Goal: Task Accomplishment & Management: Use online tool/utility

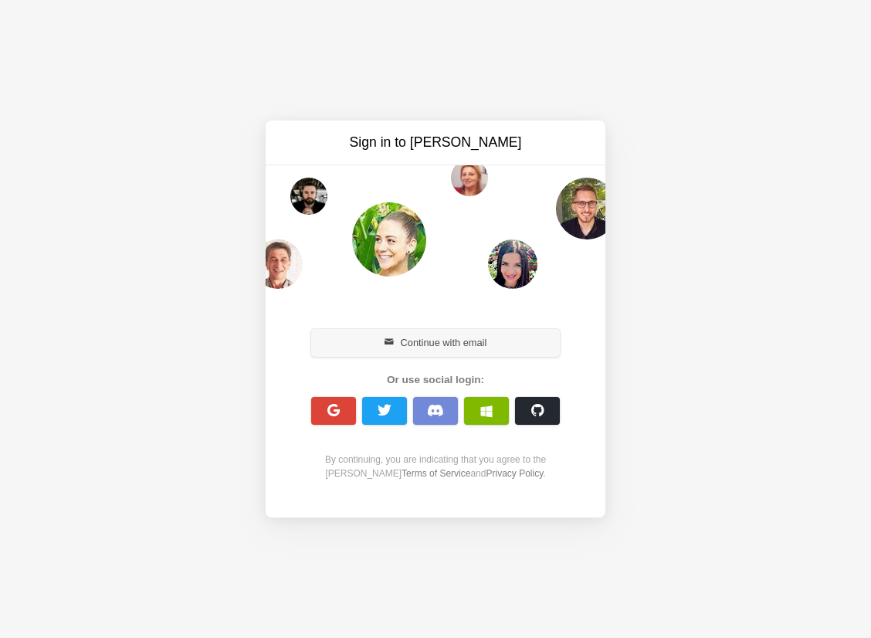
drag, startPoint x: 0, startPoint y: 0, endPoint x: 451, endPoint y: 340, distance: 565.0
click at [451, 340] on button "Continue with email" at bounding box center [435, 343] width 249 height 28
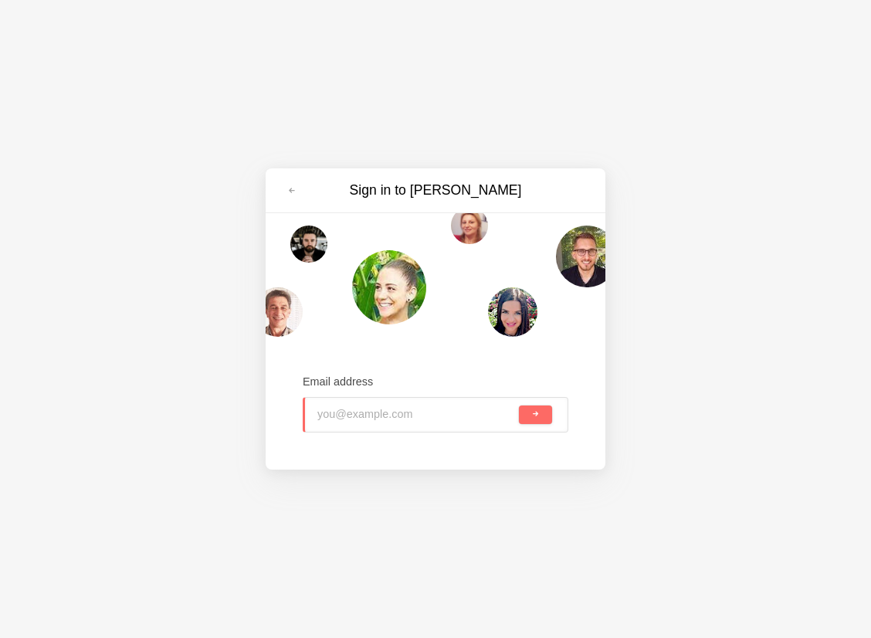
click at [368, 415] on input "email" at bounding box center [416, 415] width 198 height 34
type input "andrew.lee@wearegroup.com"
click at [533, 417] on span "submit" at bounding box center [535, 414] width 8 height 8
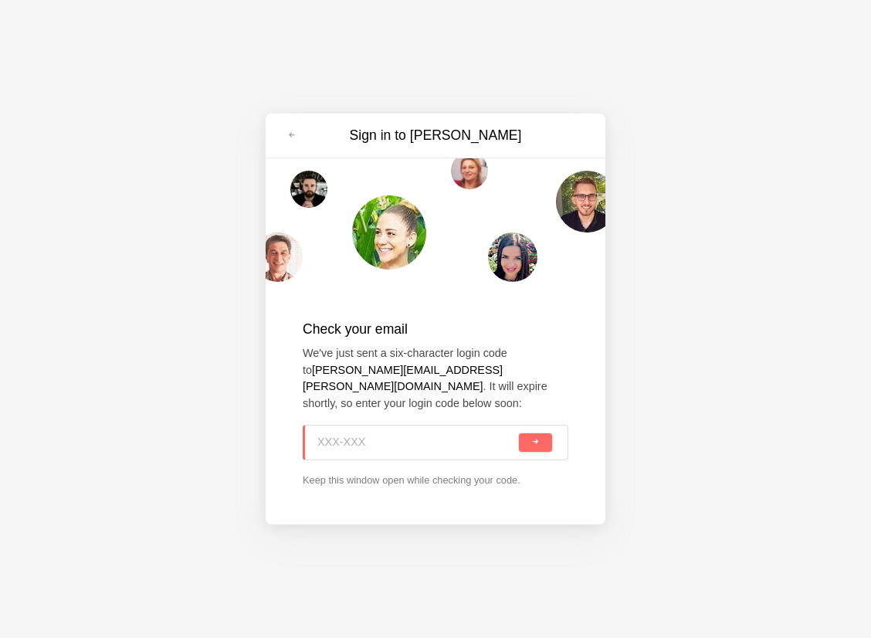
click at [329, 433] on input at bounding box center [416, 442] width 198 height 34
click at [530, 379] on p "We've just sent a six-character login code to andrew.lee@wearegroup.com . It wi…" at bounding box center [436, 378] width 266 height 66
click at [338, 434] on input at bounding box center [416, 442] width 198 height 34
click at [317, 433] on input at bounding box center [416, 442] width 198 height 34
type input "U70-NFW"
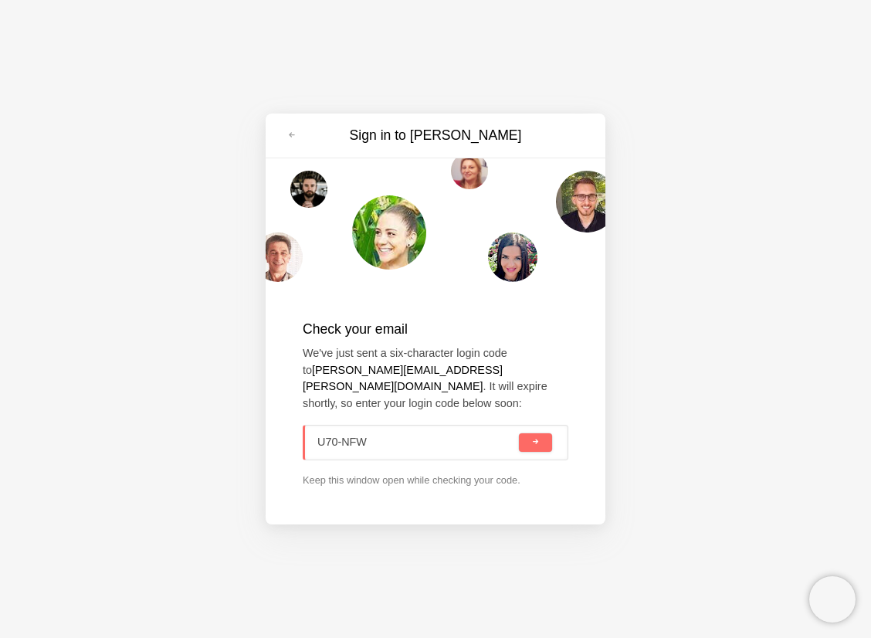
click at [519, 433] on button "submit" at bounding box center [535, 442] width 33 height 19
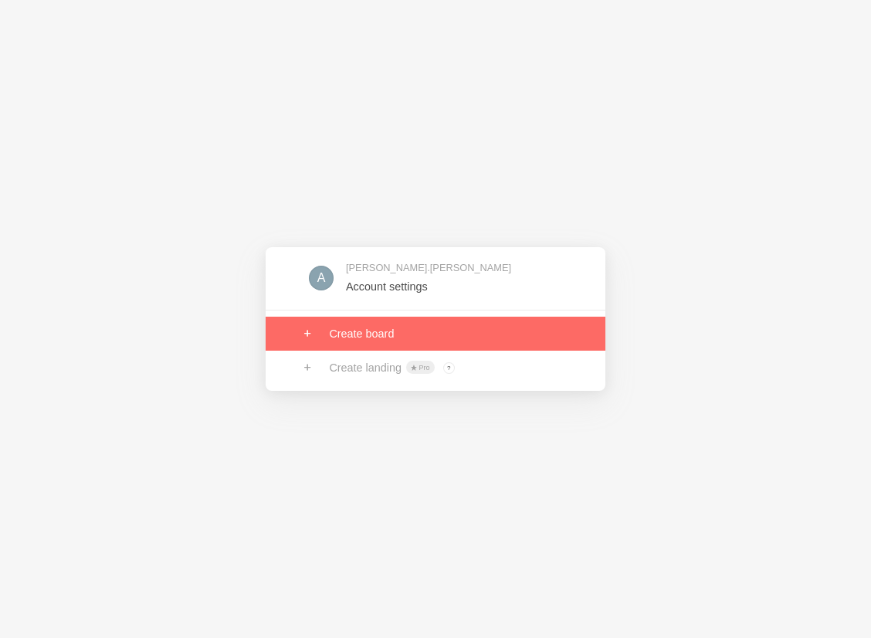
click at [376, 335] on link at bounding box center [436, 334] width 340 height 34
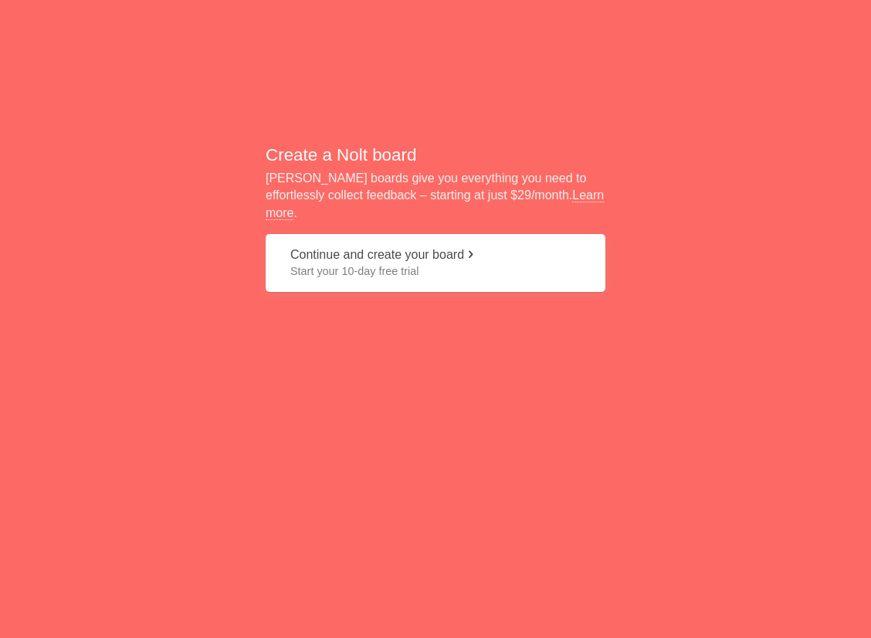
click at [476, 248] on span at bounding box center [470, 254] width 12 height 12
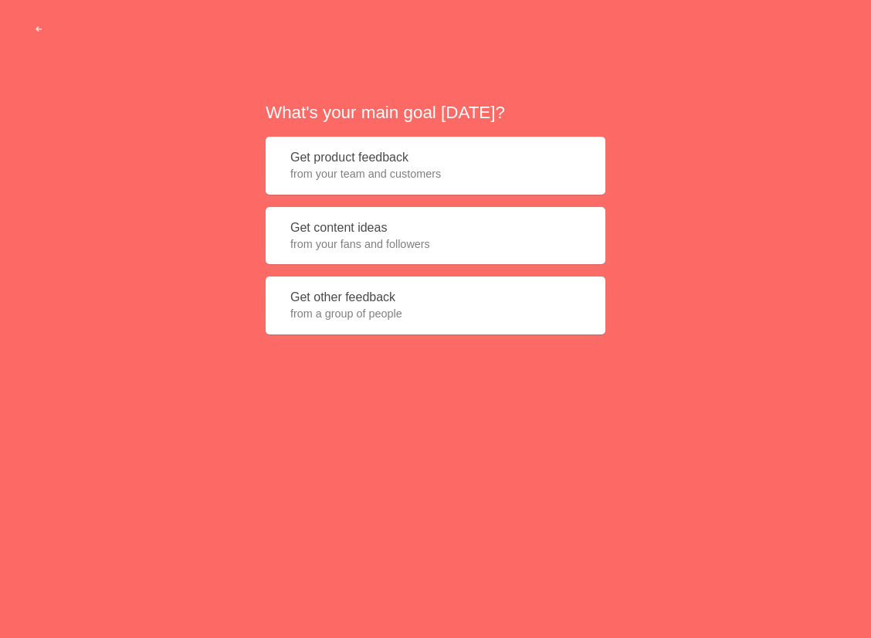
click at [386, 161] on button "Get product feedback from your team and customers" at bounding box center [436, 166] width 340 height 58
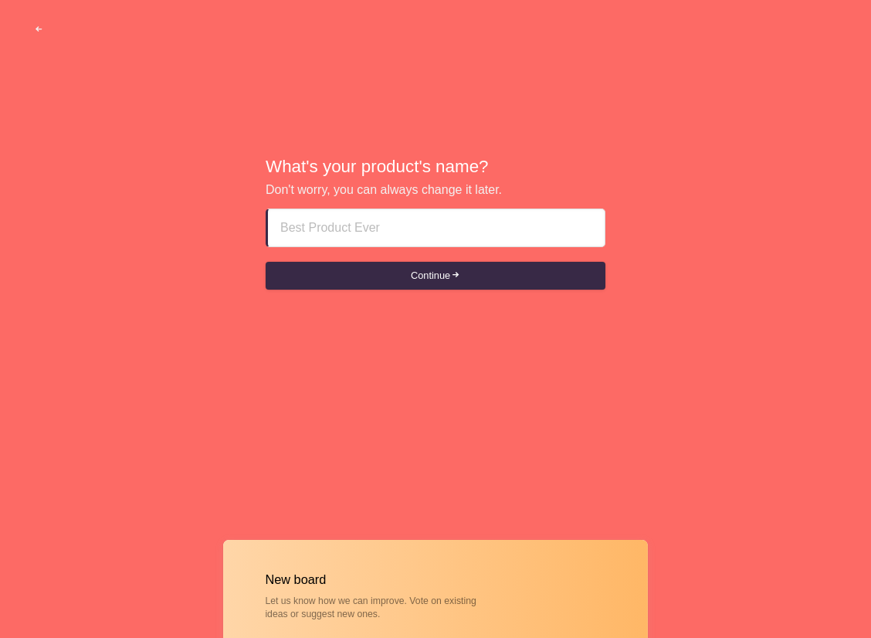
click at [337, 220] on input at bounding box center [436, 227] width 312 height 37
click at [320, 224] on input at bounding box center [436, 227] width 312 height 37
click at [292, 234] on input at bounding box center [436, 227] width 312 height 37
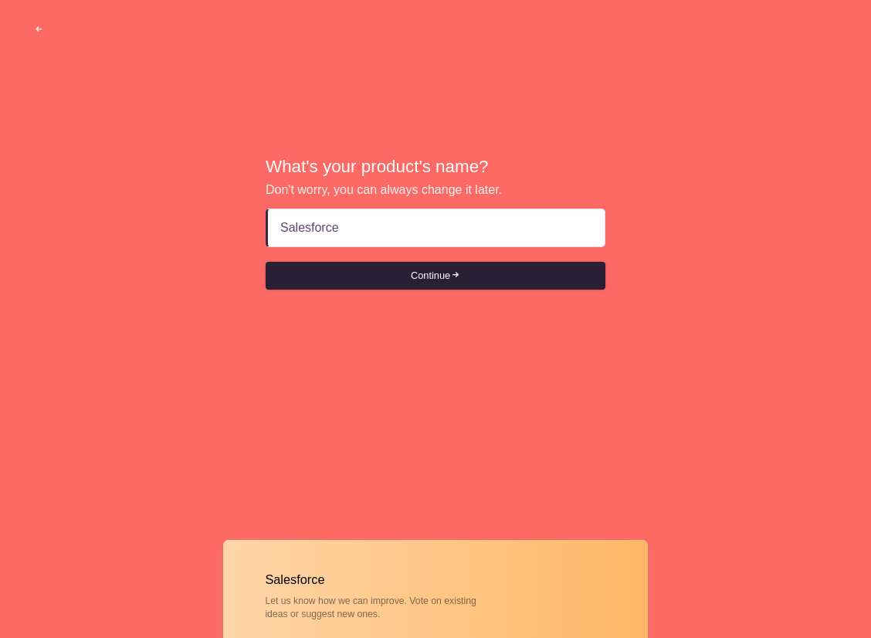
click at [453, 276] on button "Continue" at bounding box center [436, 276] width 340 height 28
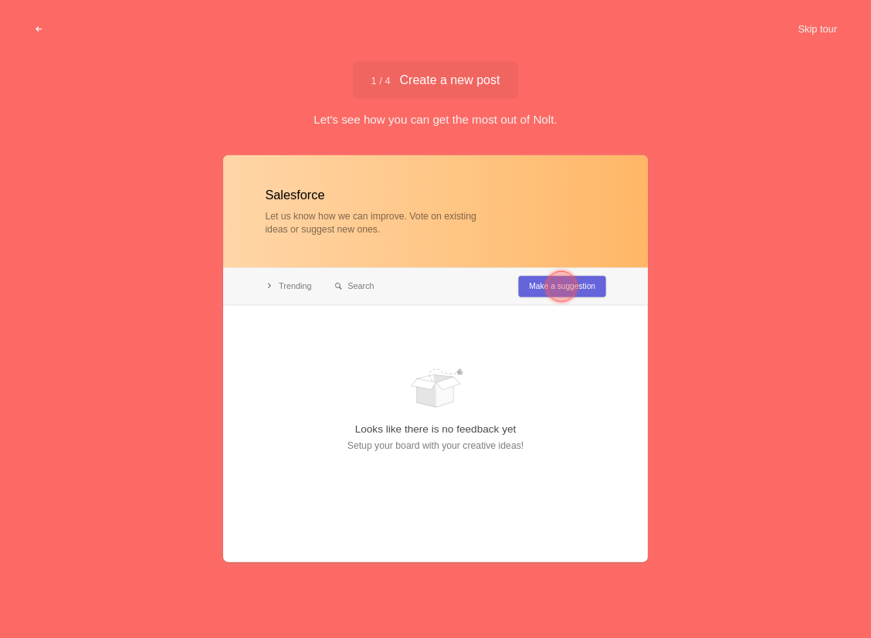
type input "Salesforce"
click at [570, 276] on div at bounding box center [561, 286] width 31 height 31
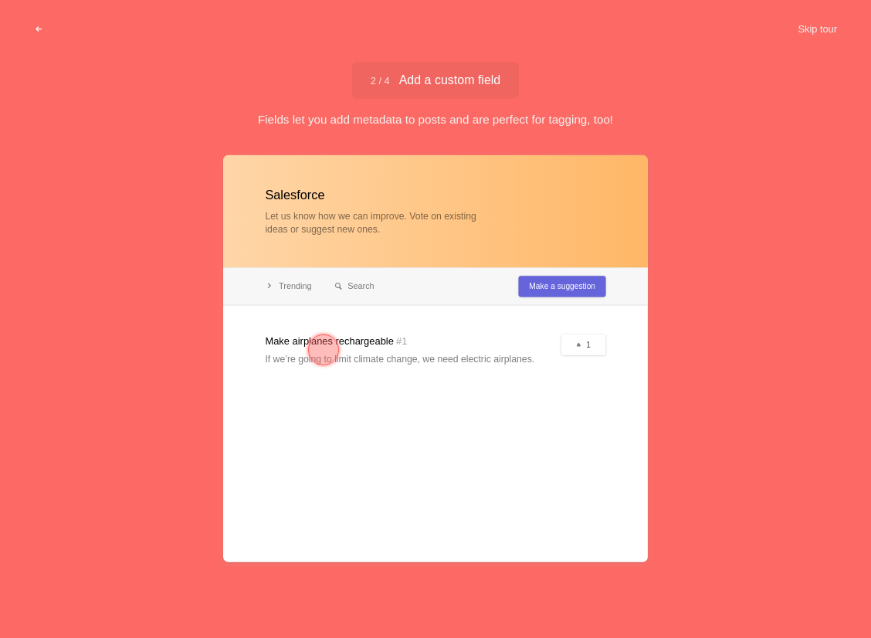
click at [327, 347] on div at bounding box center [323, 349] width 31 height 31
click at [330, 345] on div at bounding box center [323, 349] width 31 height 31
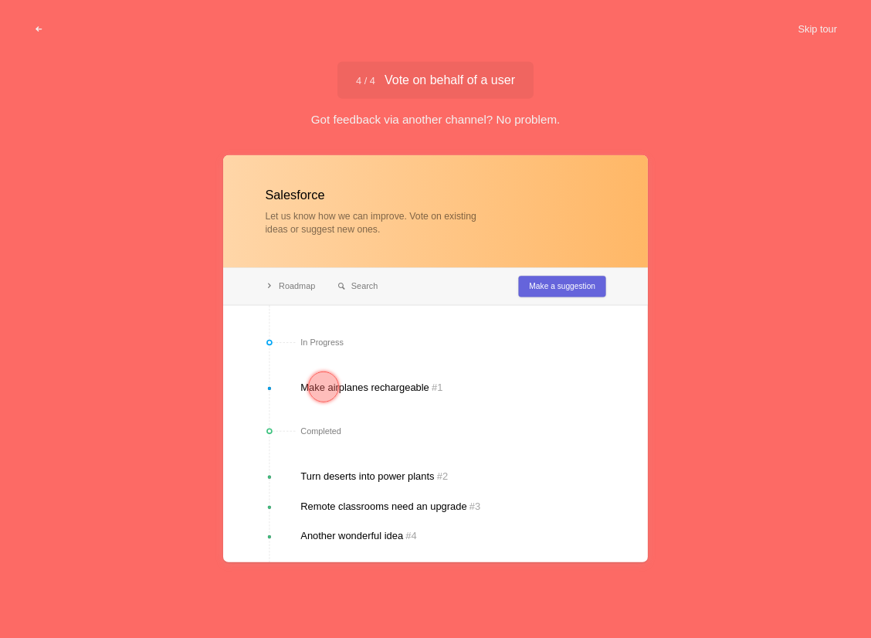
click at [321, 386] on div at bounding box center [323, 386] width 31 height 31
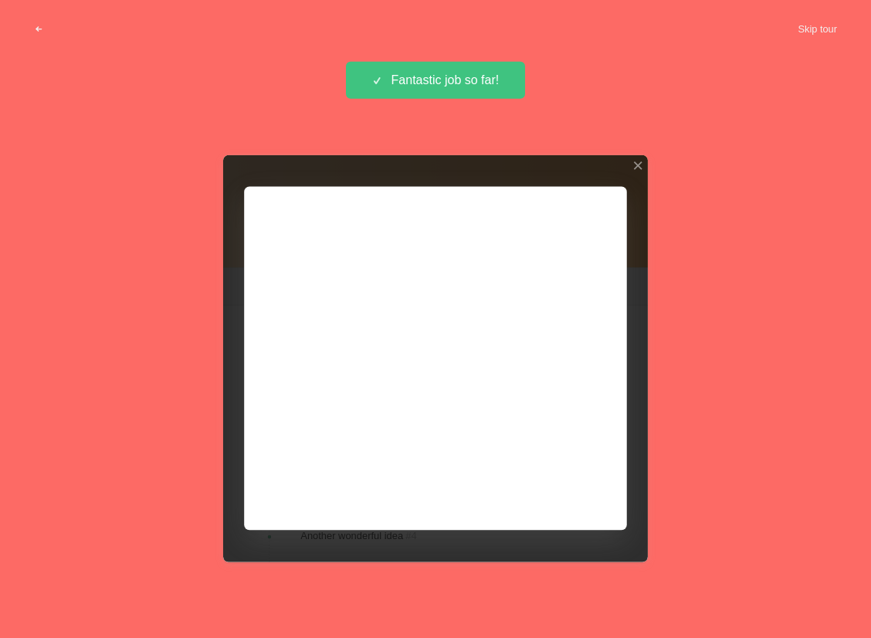
click at [676, 439] on div "Salesforce Let us know how we can improve. Vote on existing ideas or suggest ne…" at bounding box center [435, 393] width 871 height 483
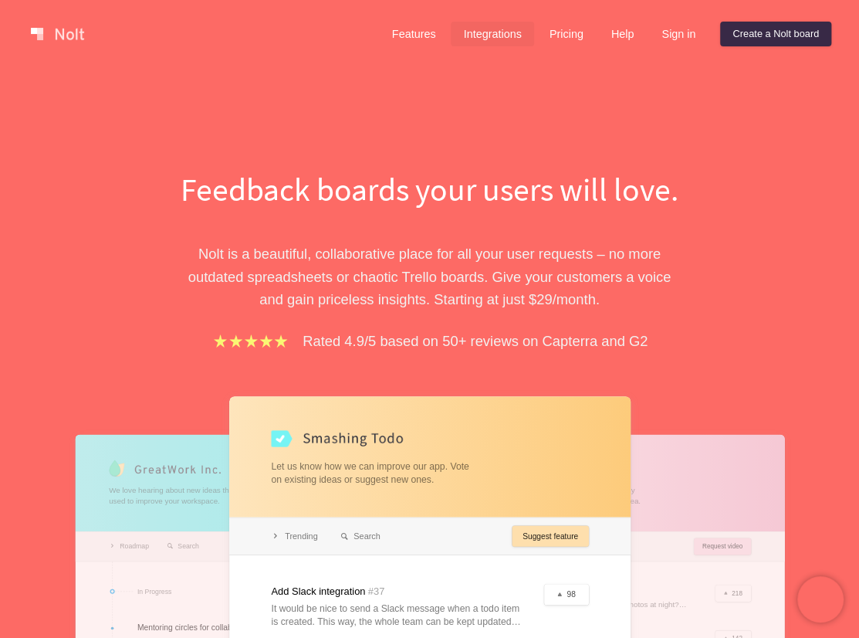
click at [489, 32] on link "Integrations" at bounding box center [492, 34] width 83 height 25
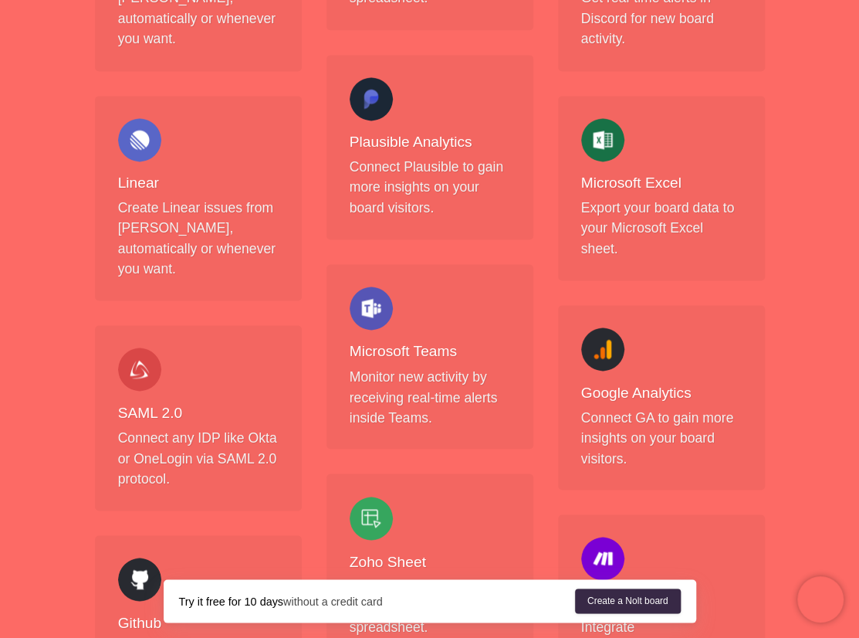
scroll to position [938, 0]
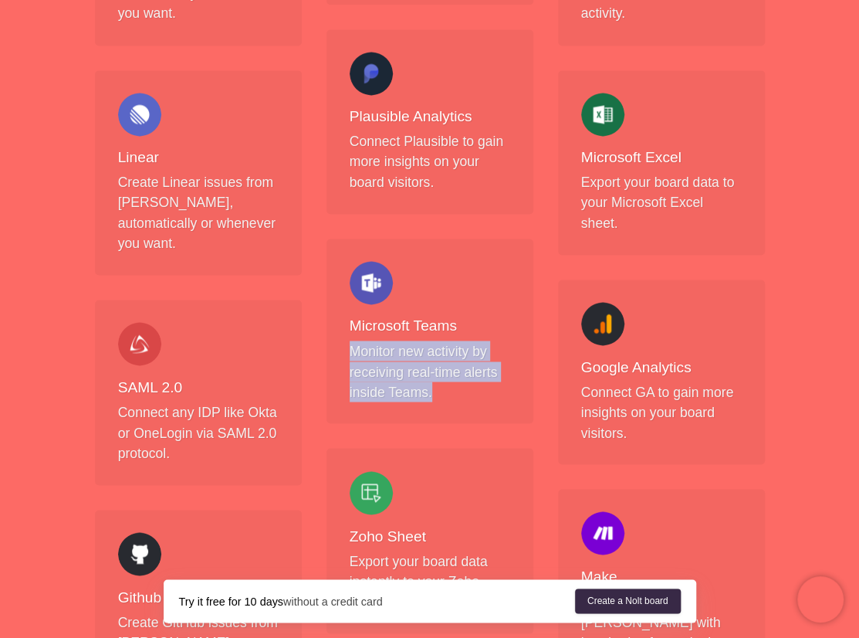
drag, startPoint x: 358, startPoint y: 336, endPoint x: 480, endPoint y: 380, distance: 129.7
click at [480, 380] on p "Monitor new activity by receiving real-time alerts inside Teams." at bounding box center [430, 370] width 161 height 61
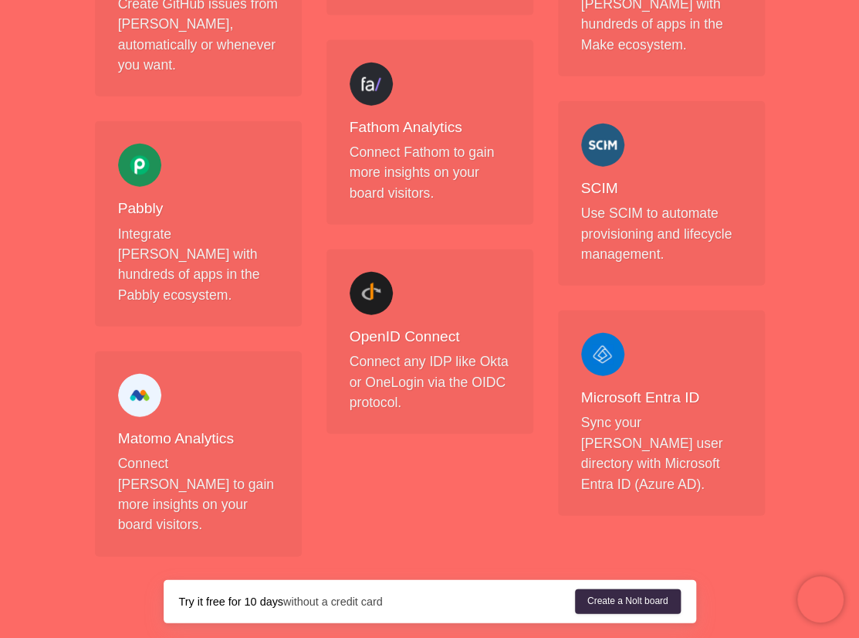
scroll to position [1548, 0]
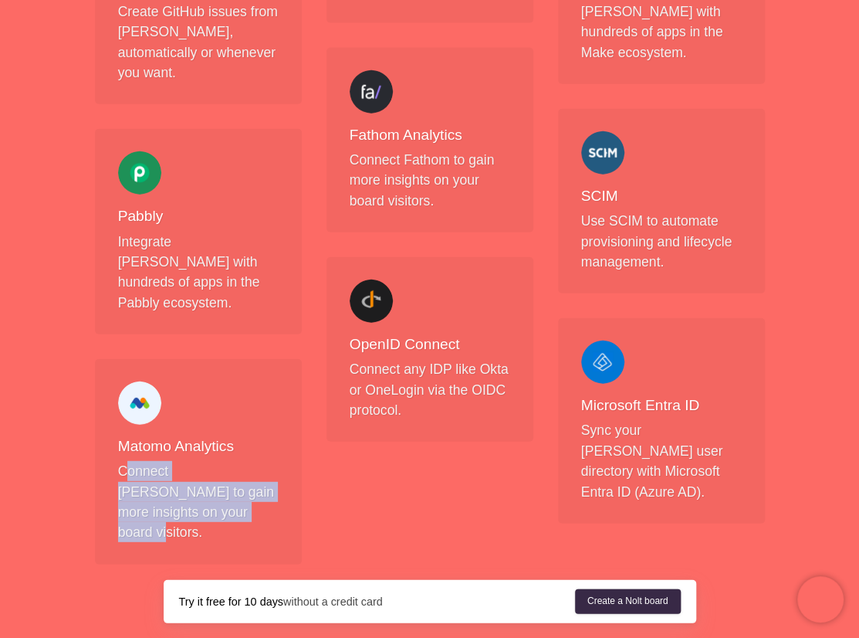
drag, startPoint x: 127, startPoint y: 347, endPoint x: 295, endPoint y: 416, distance: 182.1
click at [295, 416] on div "Matomo Analytics Connect Matomo to gain more insights on your board visitors." at bounding box center [198, 461] width 207 height 205
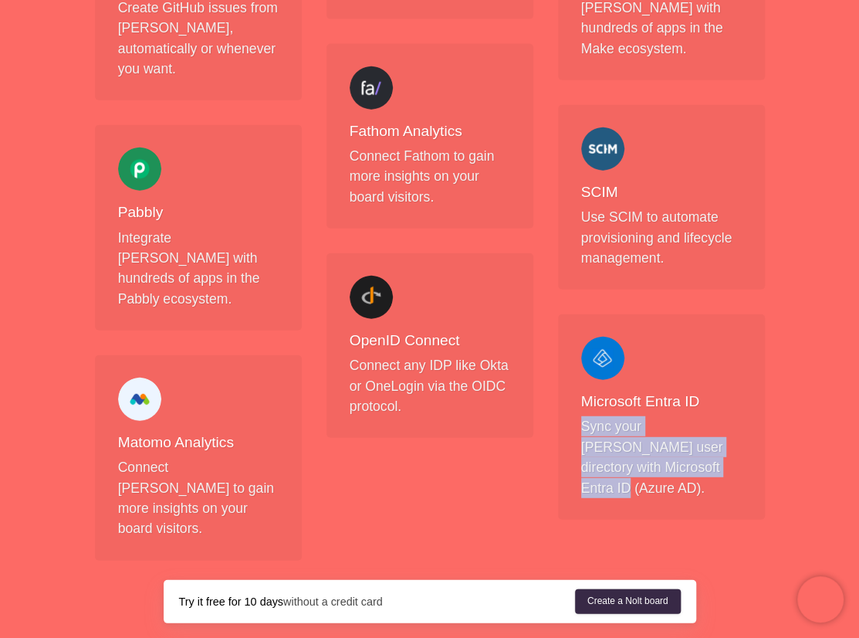
drag, startPoint x: 653, startPoint y: 350, endPoint x: 572, endPoint y: 317, distance: 87.6
click at [572, 317] on div "Microsoft Entra ID Sync your Nolt user directory with Microsoft Entra ID (Azure…" at bounding box center [661, 416] width 207 height 205
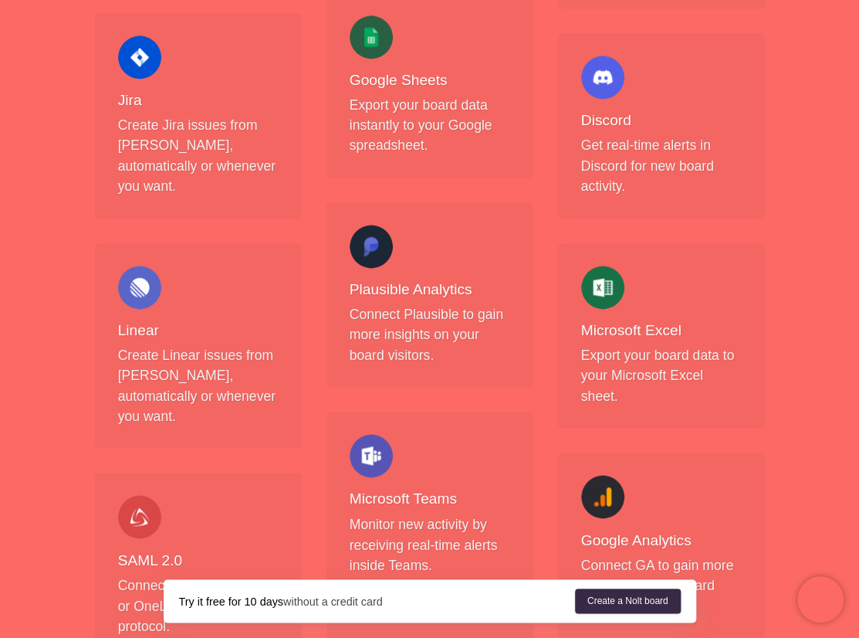
scroll to position [803, 0]
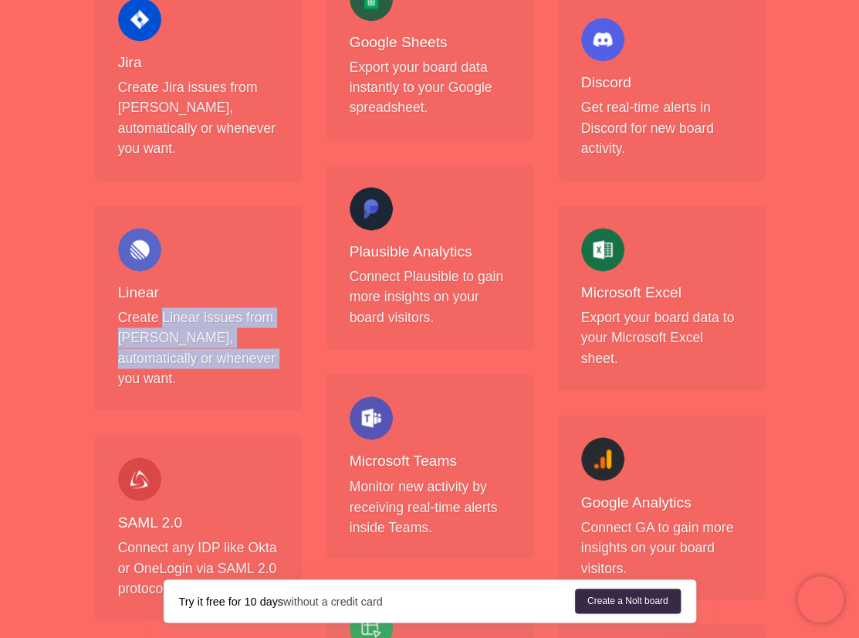
drag, startPoint x: 159, startPoint y: 257, endPoint x: 245, endPoint y: 304, distance: 97.8
click at [245, 307] on p "Create Linear issues from Nolt, automatically or whenever you want." at bounding box center [198, 348] width 161 height 82
drag, startPoint x: 245, startPoint y: 304, endPoint x: 162, endPoint y: 280, distance: 86.0
click at [162, 307] on p "Create Linear issues from Nolt, automatically or whenever you want." at bounding box center [198, 348] width 161 height 82
click at [170, 307] on p "Create Linear issues from Nolt, automatically or whenever you want." at bounding box center [198, 348] width 161 height 82
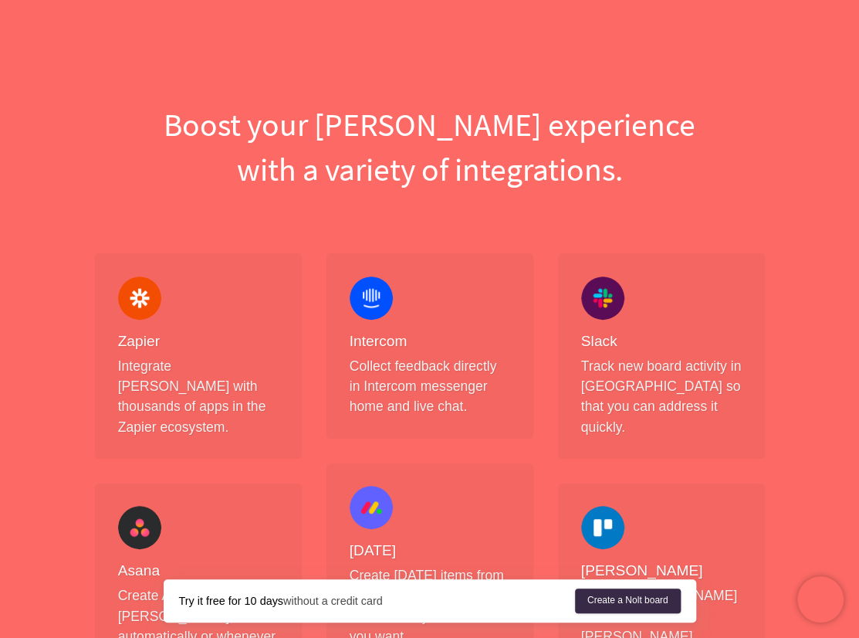
scroll to position [0, 0]
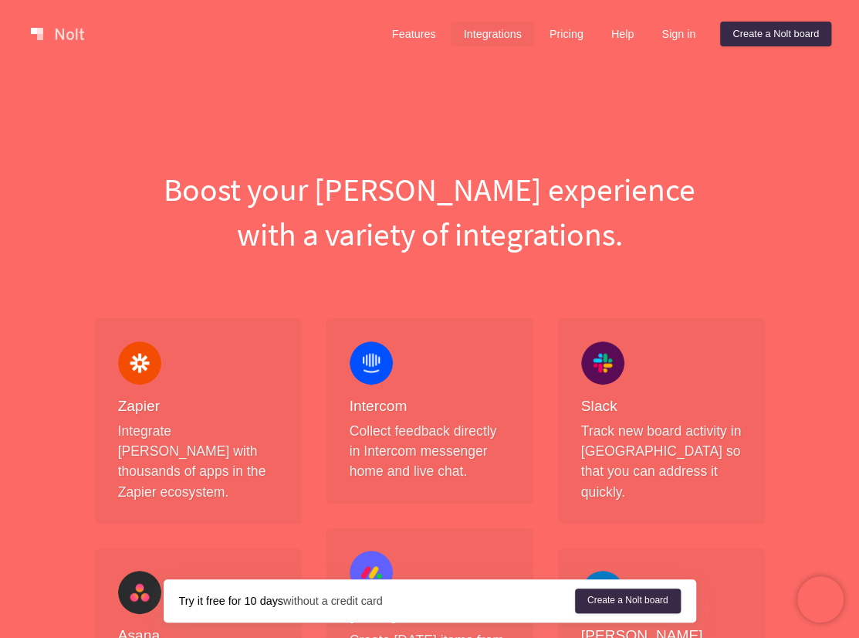
drag, startPoint x: 411, startPoint y: 33, endPoint x: 247, endPoint y: 151, distance: 202.0
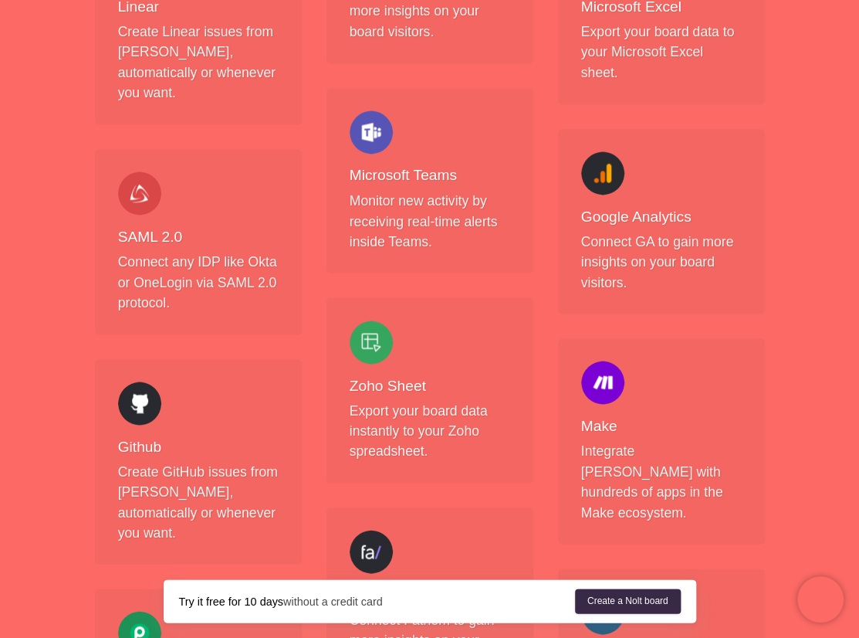
scroll to position [1089, 0]
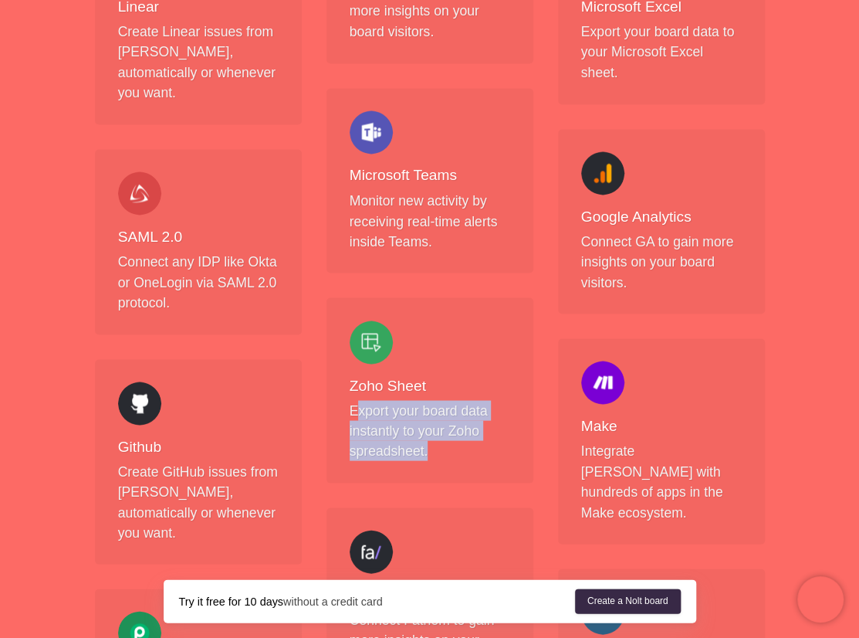
drag, startPoint x: 357, startPoint y: 388, endPoint x: 479, endPoint y: 439, distance: 131.5
click at [479, 439] on p "Export your board data instantly to your Zoho spreadsheet." at bounding box center [430, 430] width 161 height 61
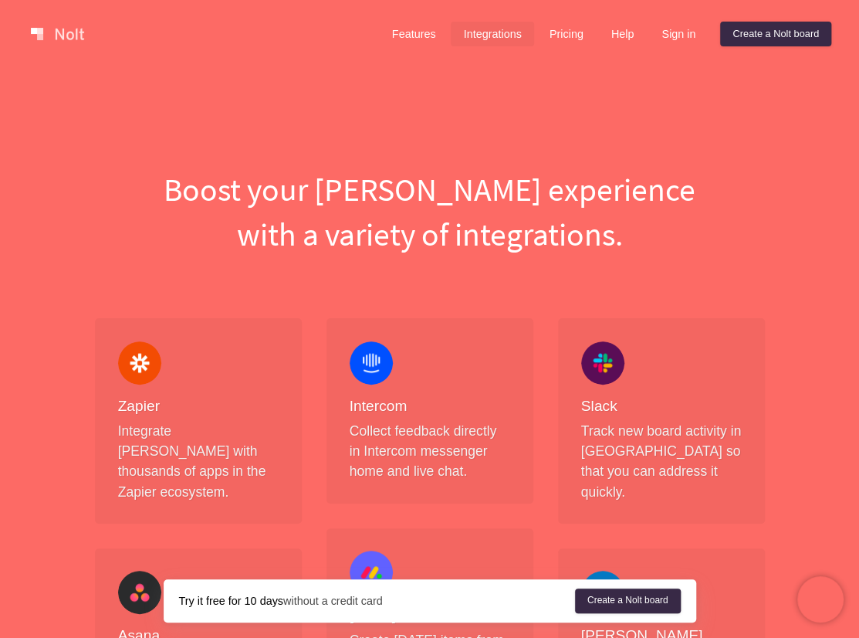
scroll to position [0, 0]
click at [423, 33] on link "Features" at bounding box center [414, 34] width 69 height 25
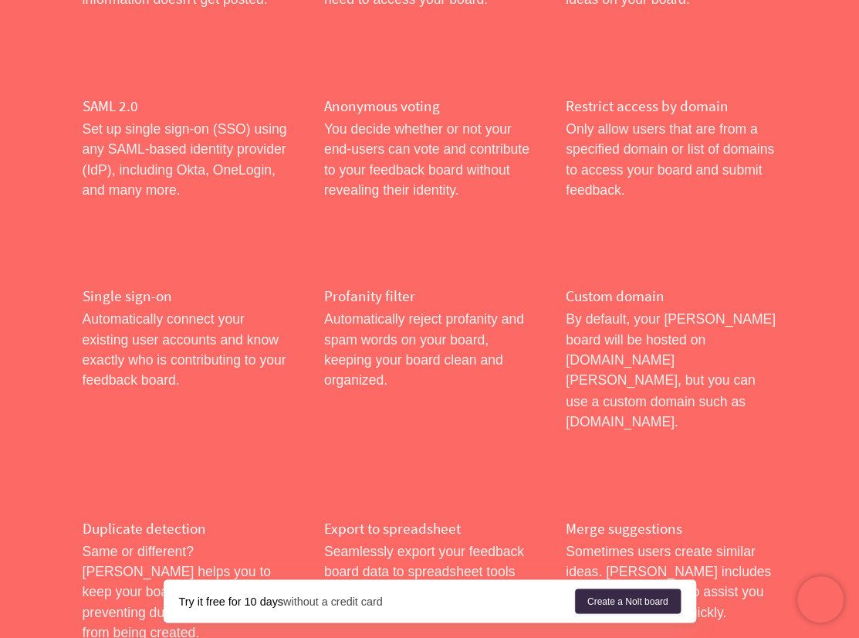
scroll to position [950, 0]
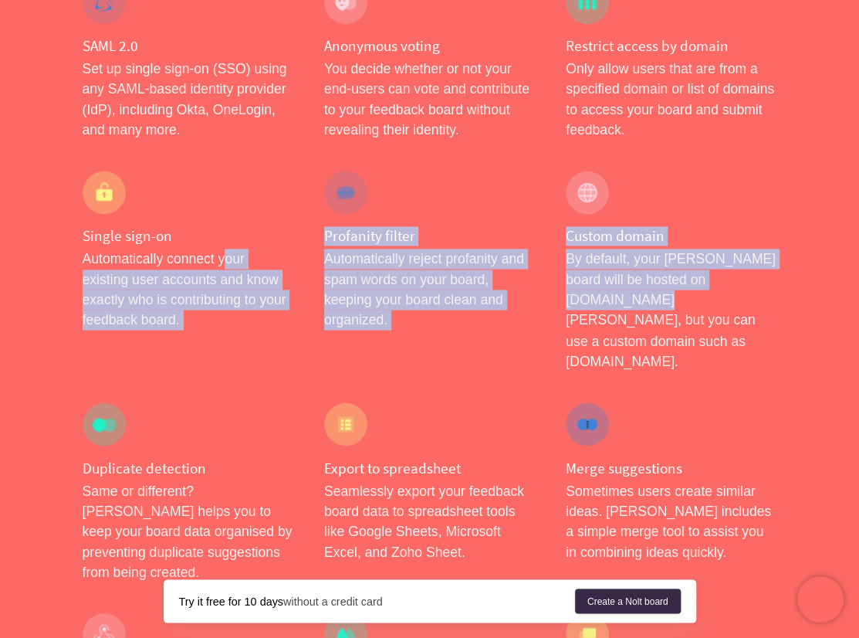
drag, startPoint x: 245, startPoint y: 224, endPoint x: 552, endPoint y: 268, distance: 310.4
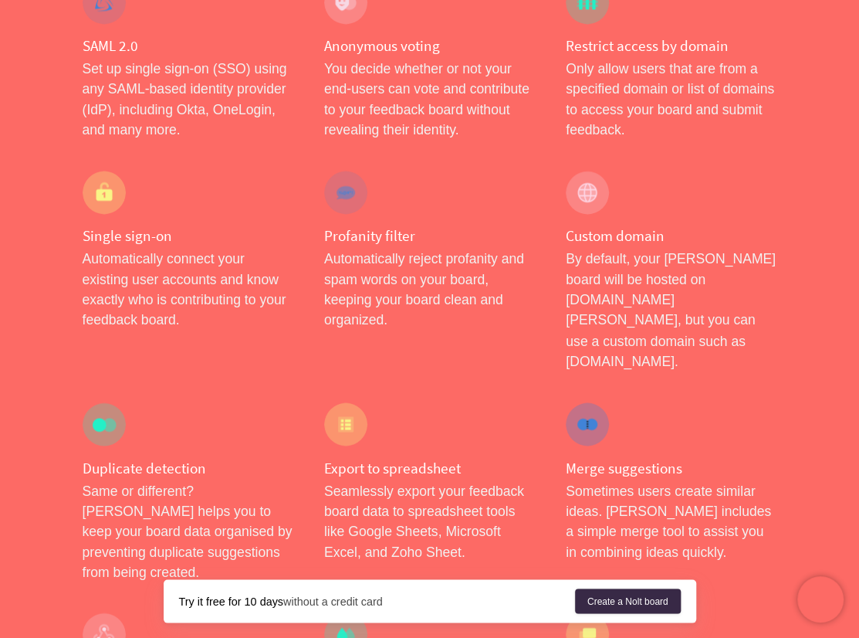
drag, startPoint x: 552, startPoint y: 268, endPoint x: 639, endPoint y: 257, distance: 87.9
click at [636, 257] on p "By default, your Nolt board will be hosted on name.nolt.io, but you can use a c…" at bounding box center [671, 310] width 211 height 122
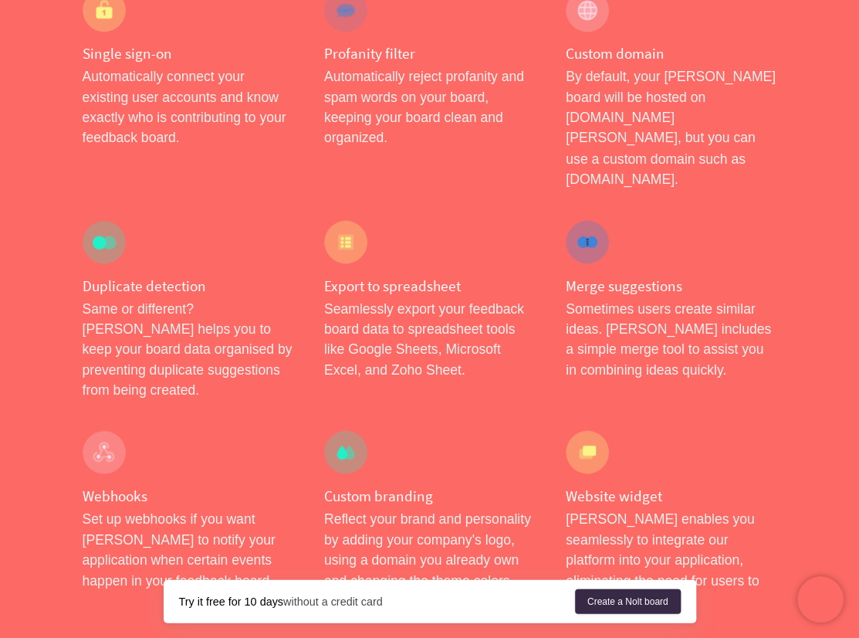
scroll to position [1143, 0]
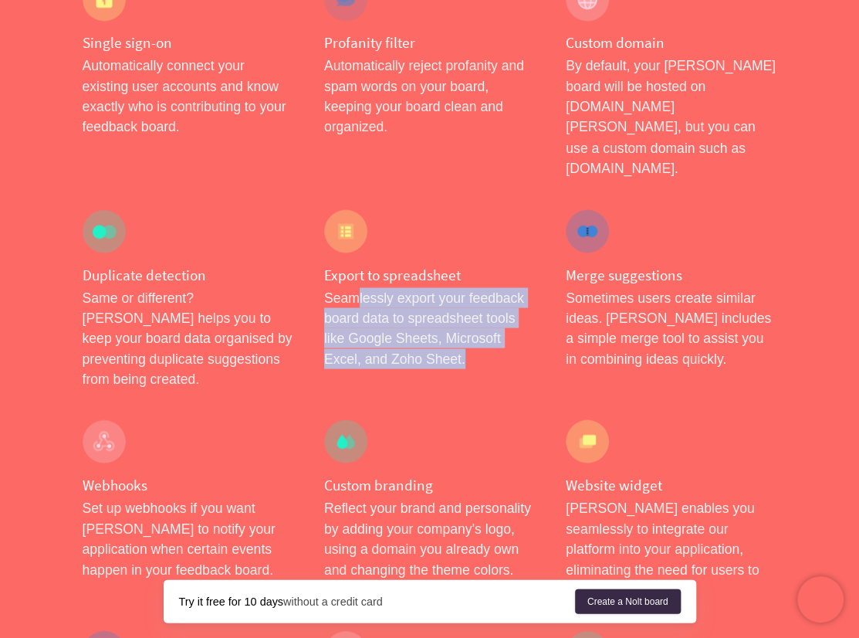
drag, startPoint x: 357, startPoint y: 225, endPoint x: 488, endPoint y: 273, distance: 140.0
click at [488, 287] on p "Seamlessly export your feedback board data to spreadsheet tools like Google She…" at bounding box center [429, 328] width 211 height 82
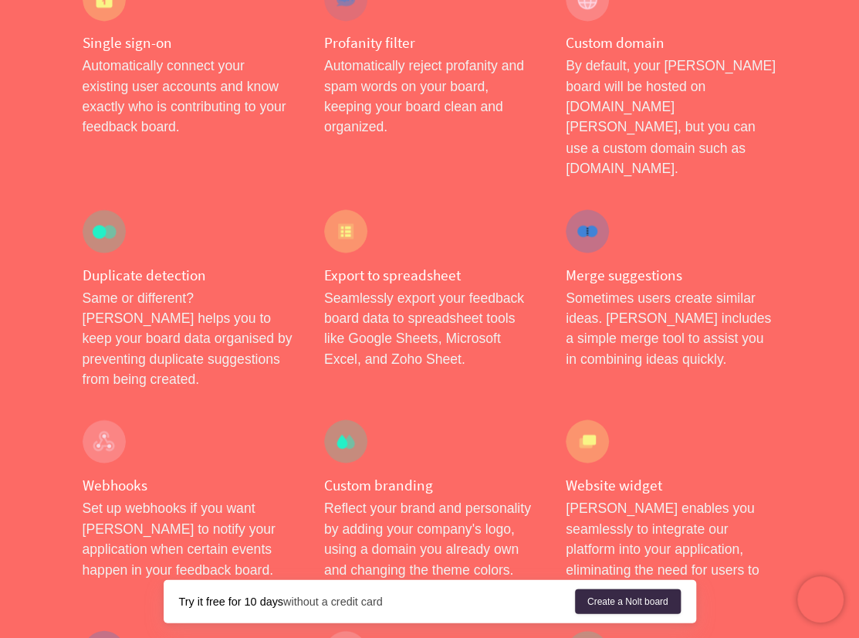
click at [154, 287] on p "Same or different? Nolt helps you to keep your board data organised by preventi…" at bounding box center [188, 338] width 211 height 102
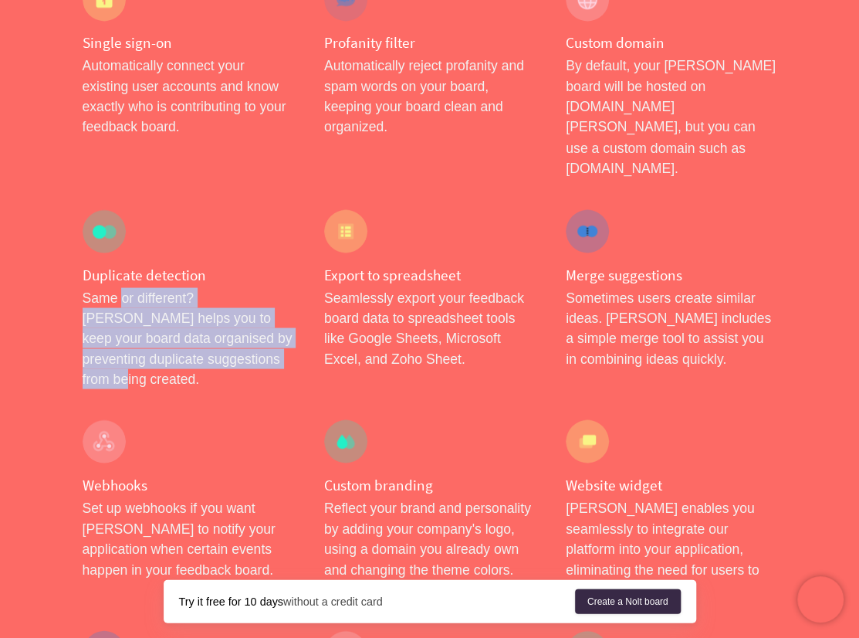
drag, startPoint x: 119, startPoint y: 215, endPoint x: 257, endPoint y: 281, distance: 153.3
click at [257, 287] on p "Same or different? Nolt helps you to keep your board data organised by preventi…" at bounding box center [188, 338] width 211 height 102
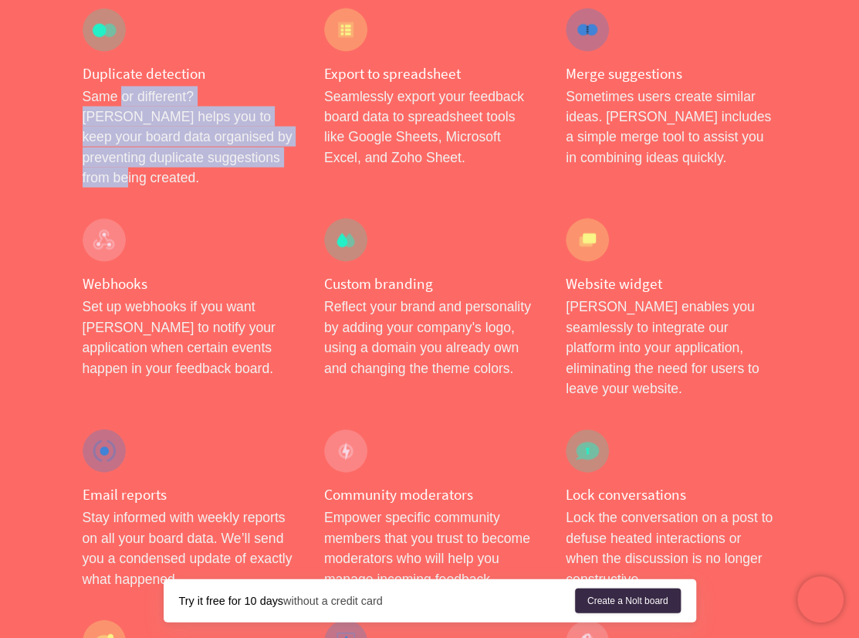
scroll to position [1351, 0]
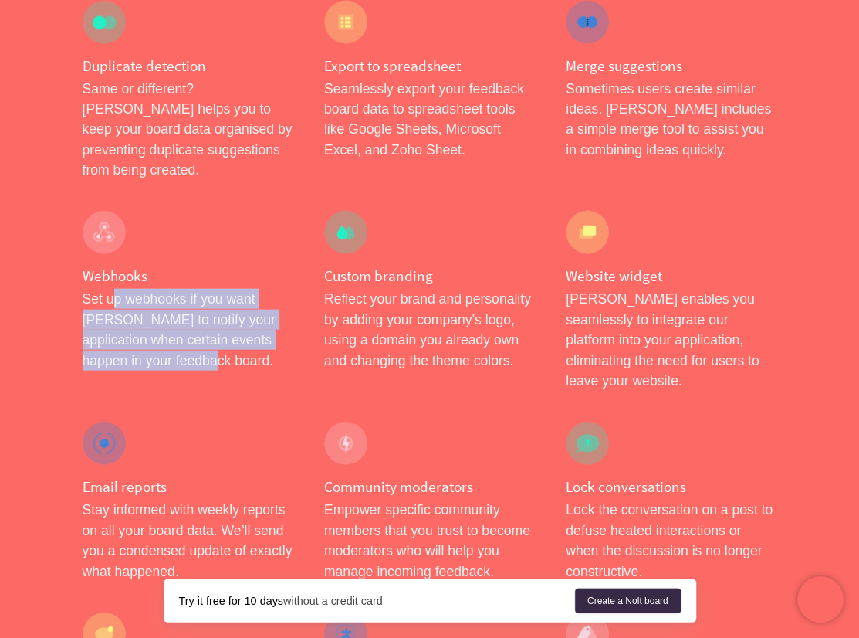
drag, startPoint x: 110, startPoint y: 198, endPoint x: 255, endPoint y: 279, distance: 165.9
click at [255, 279] on div "Webhooks Set up webhooks if you want Nolt to notify your application when certa…" at bounding box center [188, 300] width 242 height 211
drag, startPoint x: 255, startPoint y: 279, endPoint x: 145, endPoint y: 262, distance: 111.1
click at [145, 289] on p "Set up webhooks if you want Nolt to notify your application when certain events…" at bounding box center [188, 330] width 211 height 82
click at [151, 289] on p "Set up webhooks if you want Nolt to notify your application when certain events…" at bounding box center [188, 330] width 211 height 82
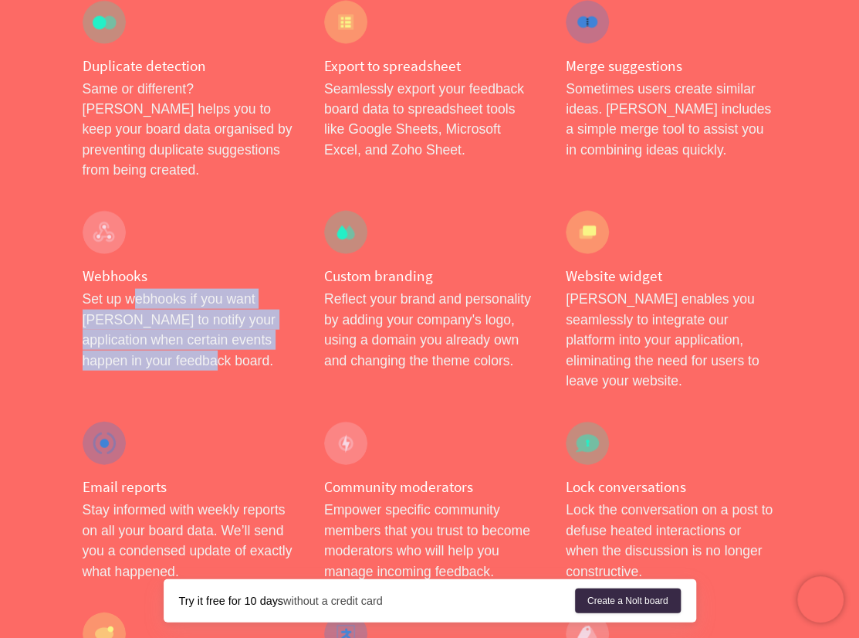
drag, startPoint x: 157, startPoint y: 210, endPoint x: 198, endPoint y: 259, distance: 63.1
click at [198, 289] on p "Set up webhooks if you want Nolt to notify your application when certain events…" at bounding box center [188, 330] width 211 height 82
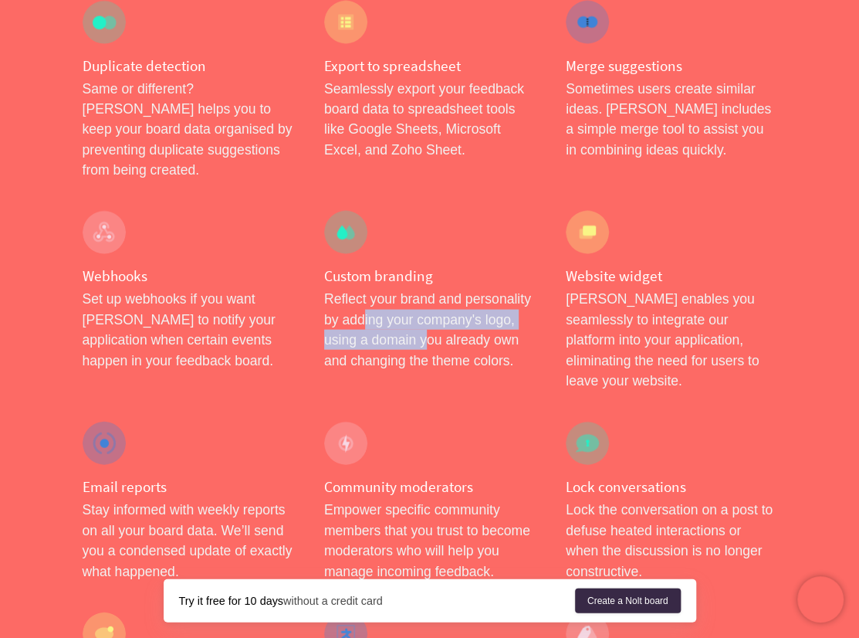
drag, startPoint x: 198, startPoint y: 259, endPoint x: 426, endPoint y: 245, distance: 228.9
click at [426, 289] on p "Reflect your brand and personality by adding your company's logo, using a domai…" at bounding box center [429, 330] width 211 height 82
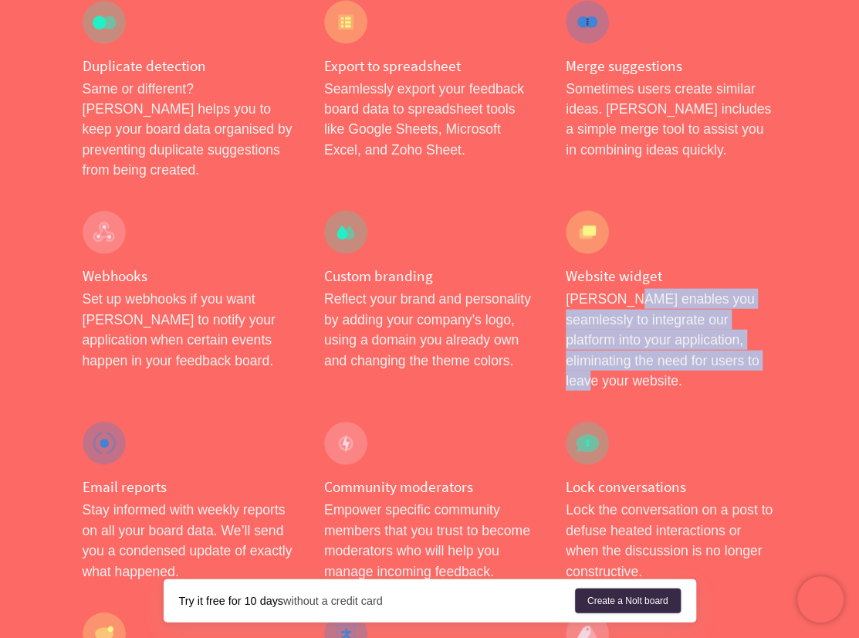
drag, startPoint x: 622, startPoint y: 199, endPoint x: 720, endPoint y: 262, distance: 115.6
click at [720, 289] on p "Nolt enables you seamlessly to integrate our platform into your application, el…" at bounding box center [671, 340] width 211 height 102
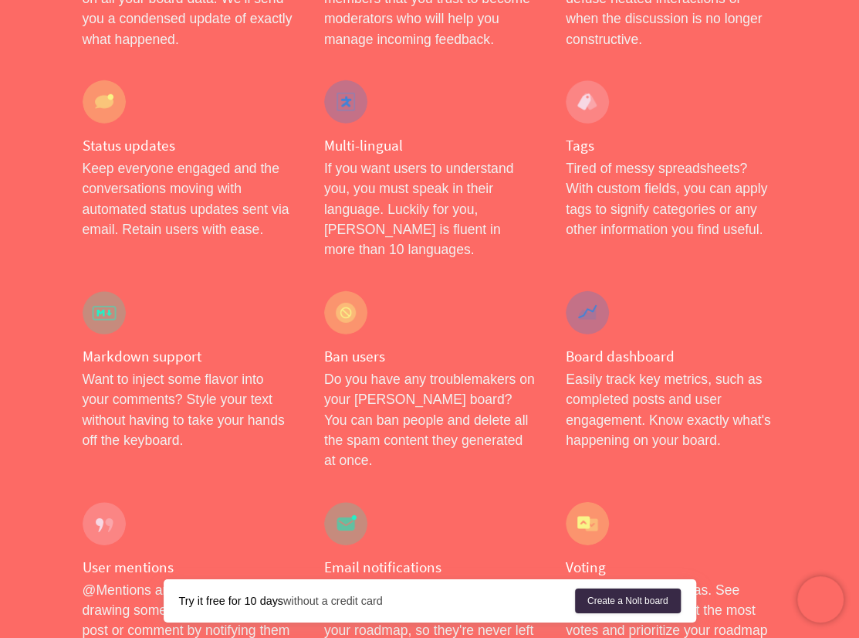
scroll to position [1880, 0]
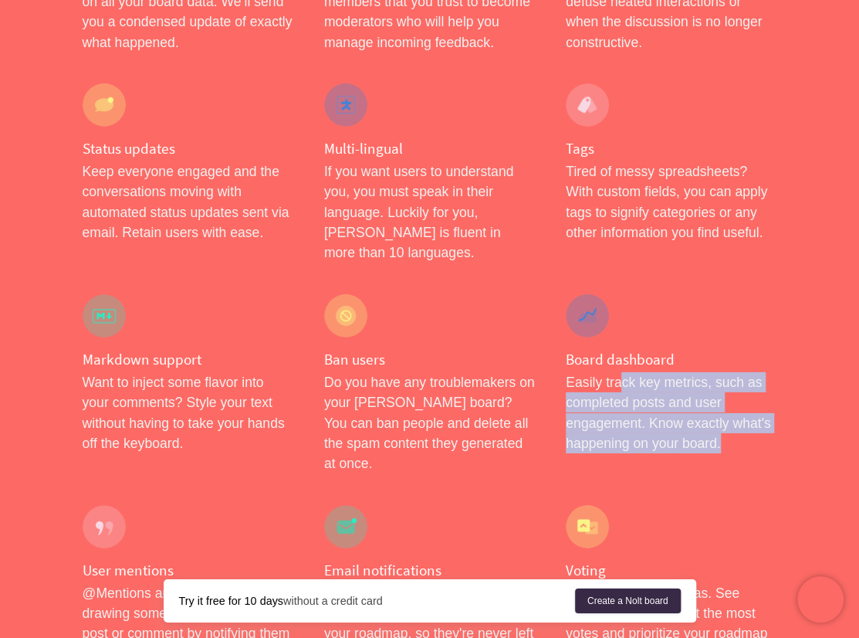
drag, startPoint x: 619, startPoint y: 242, endPoint x: 756, endPoint y: 309, distance: 152.3
click at [756, 372] on p "Easily track key metrics, such as completed posts and user engagement. Know exa…" at bounding box center [671, 413] width 211 height 82
drag, startPoint x: 756, startPoint y: 309, endPoint x: 665, endPoint y: 296, distance: 91.3
click at [665, 372] on p "Easily track key metrics, such as completed posts and user engagement. Know exa…" at bounding box center [671, 413] width 211 height 82
click at [627, 372] on p "Easily track key metrics, such as completed posts and user engagement. Know exa…" at bounding box center [671, 413] width 211 height 82
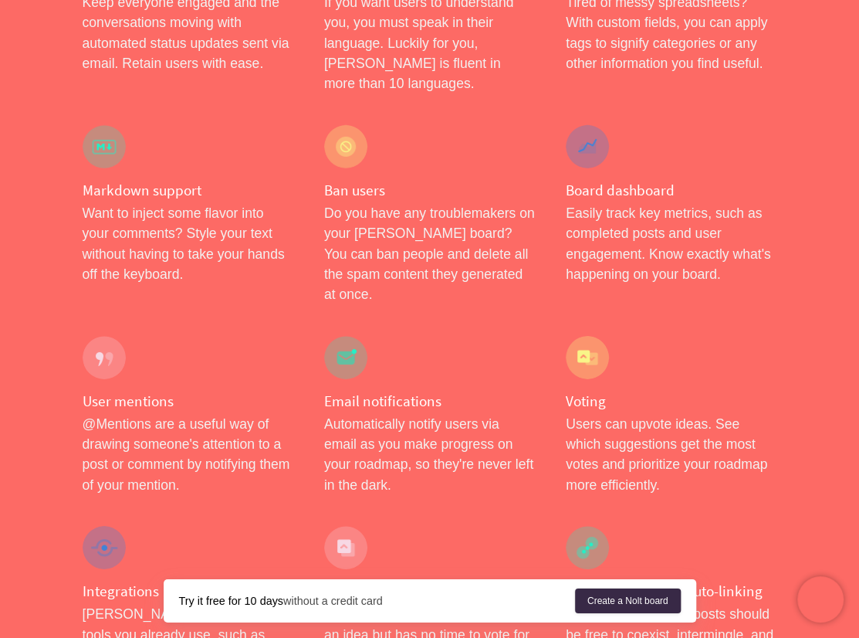
scroll to position [2050, 0]
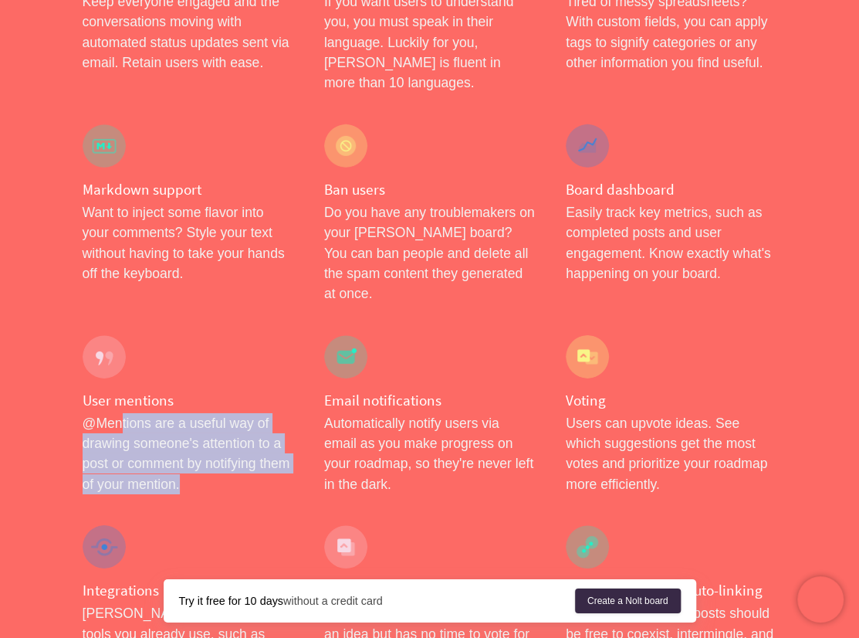
drag, startPoint x: 122, startPoint y: 269, endPoint x: 233, endPoint y: 317, distance: 121.0
click at [233, 413] on p "@Mentions are a useful way of drawing someone's attention to a post or comment …" at bounding box center [188, 454] width 211 height 82
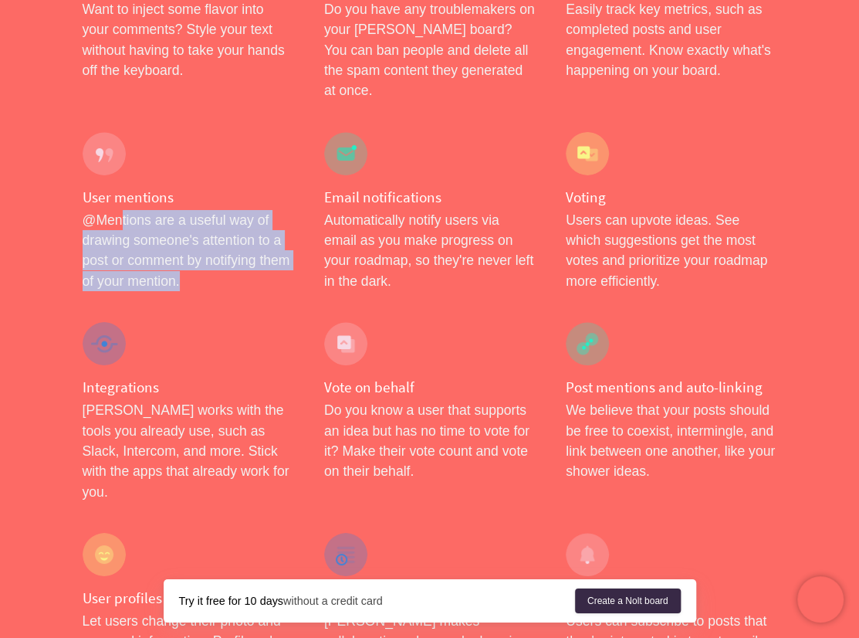
scroll to position [2254, 0]
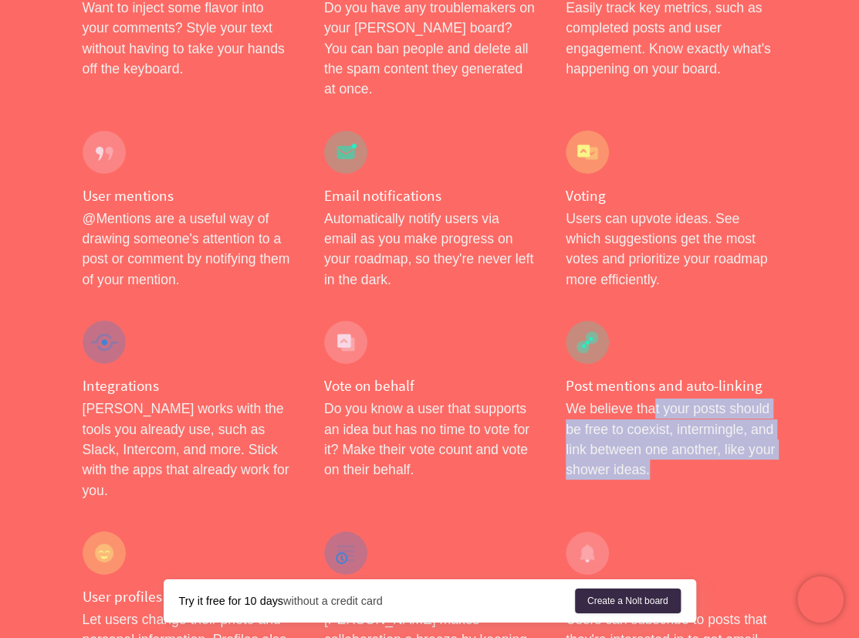
drag, startPoint x: 653, startPoint y: 242, endPoint x: 713, endPoint y: 314, distance: 93.7
click at [713, 398] on p "We believe that your posts should be free to coexist, intermingle, and link bet…" at bounding box center [671, 439] width 211 height 82
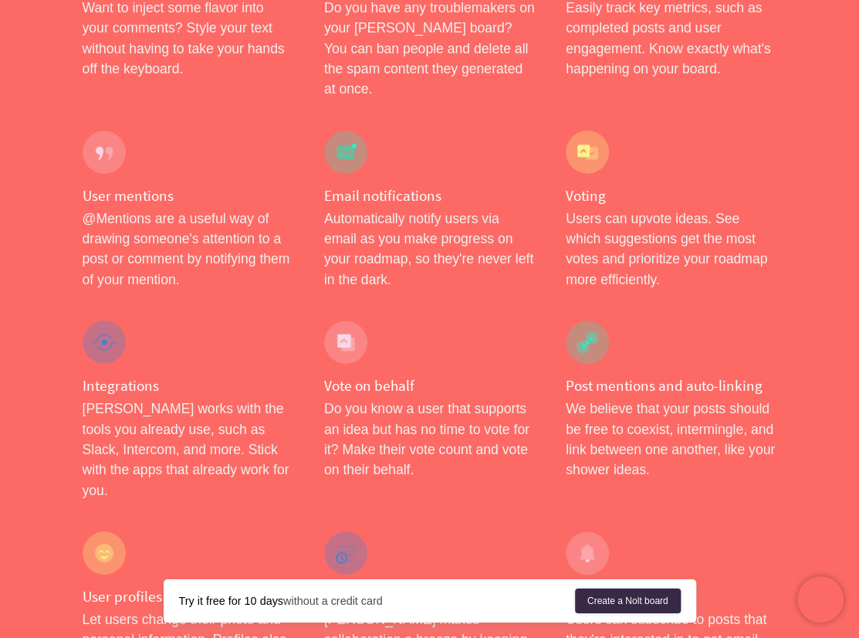
click at [330, 398] on p "Do you know a user that supports an idea but has no time to vote for it? Make t…" at bounding box center [429, 439] width 211 height 82
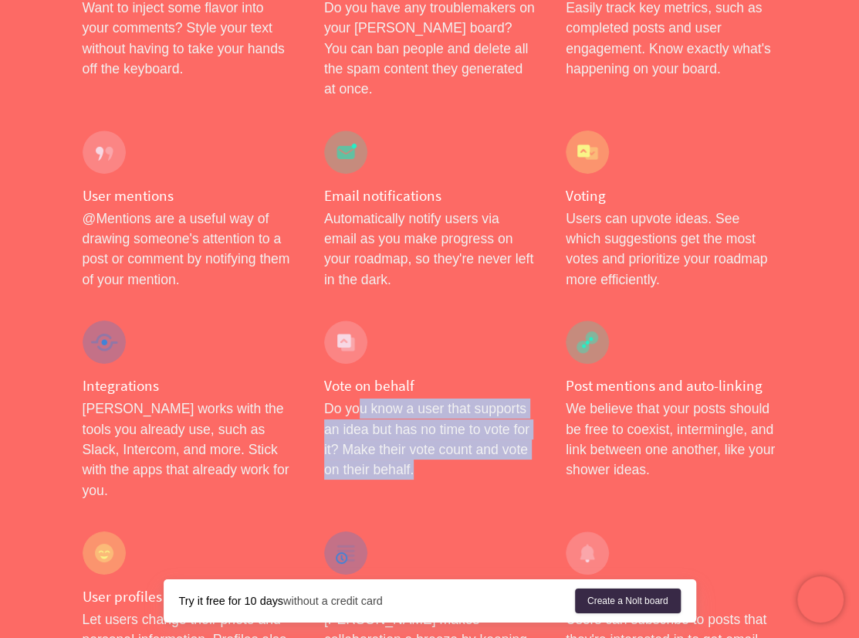
drag, startPoint x: 360, startPoint y: 245, endPoint x: 468, endPoint y: 318, distance: 130.6
click at [468, 318] on div "Vote on behalf Do you know a user that supports an idea but has no time to vote…" at bounding box center [430, 410] width 242 height 211
drag, startPoint x: 468, startPoint y: 318, endPoint x: 125, endPoint y: 263, distance: 347.1
click at [122, 398] on p "Nolt works with the tools you already use, such as Slack, Intercom, and more. S…" at bounding box center [188, 449] width 211 height 102
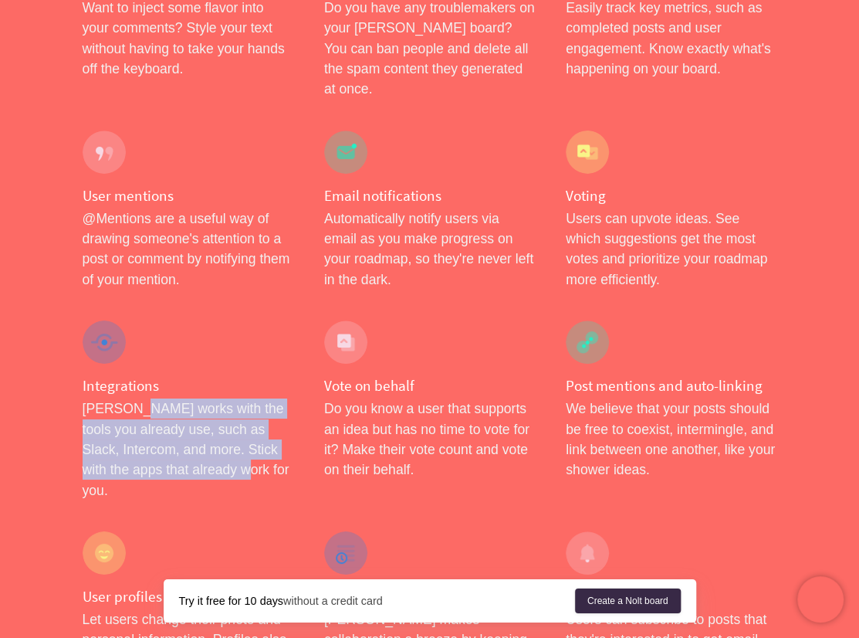
drag, startPoint x: 174, startPoint y: 275, endPoint x: 252, endPoint y: 314, distance: 86.7
click at [252, 398] on p "Nolt works with the tools you already use, such as Slack, Intercom, and more. S…" at bounding box center [188, 449] width 211 height 102
drag, startPoint x: 252, startPoint y: 314, endPoint x: 181, endPoint y: 311, distance: 71.1
click at [181, 398] on p "Nolt works with the tools you already use, such as Slack, Intercom, and more. S…" at bounding box center [188, 449] width 211 height 102
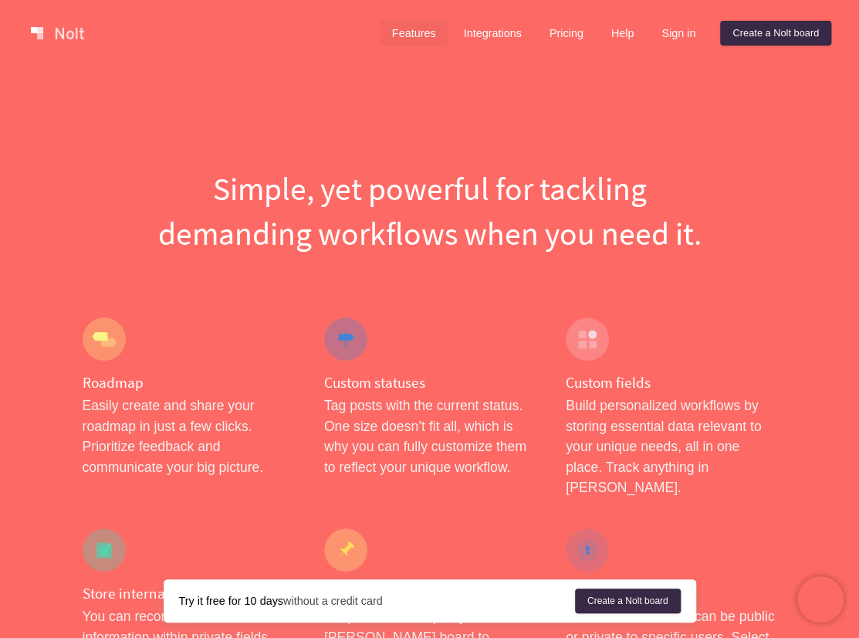
scroll to position [0, 0]
